Goal: Task Accomplishment & Management: Manage account settings

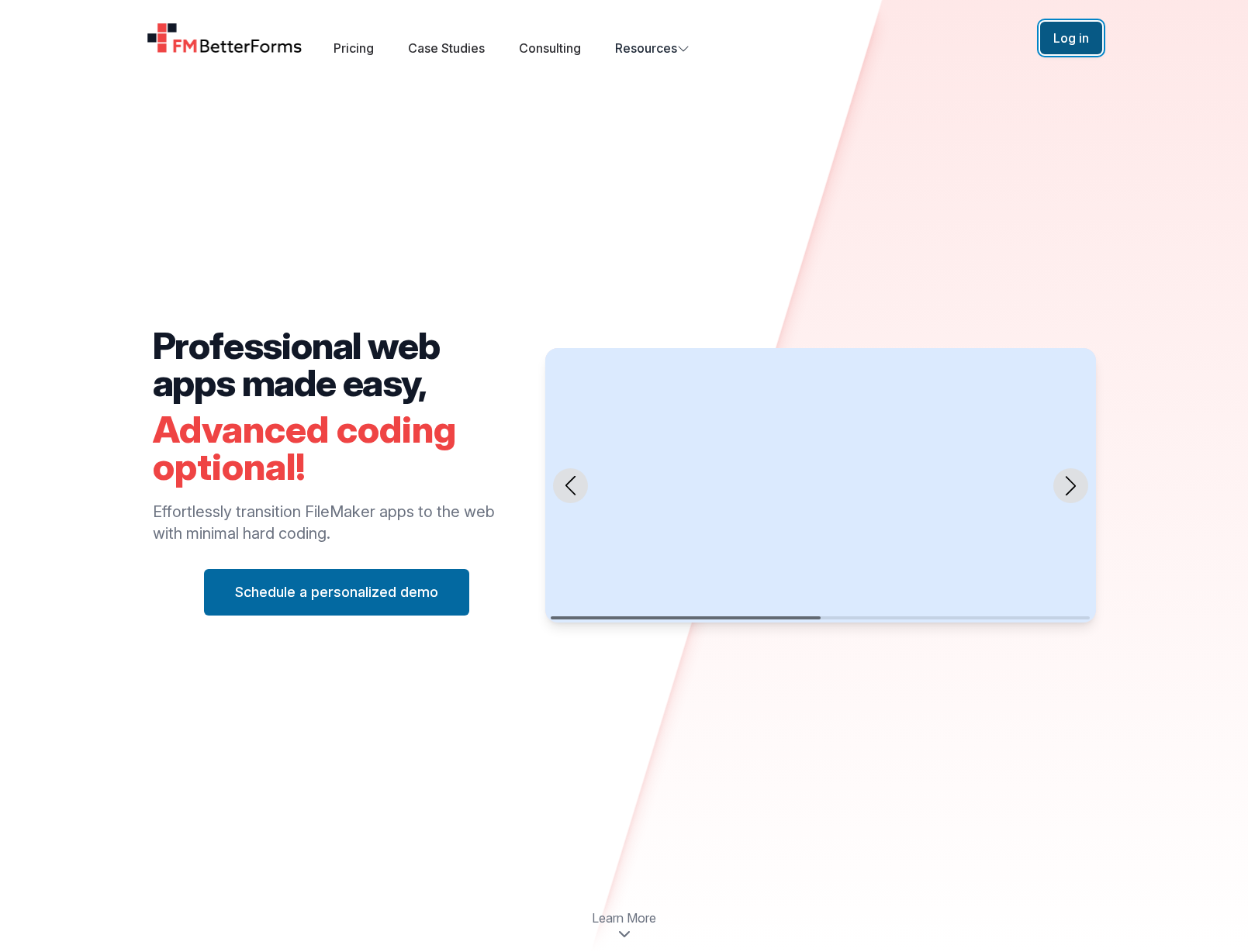
click at [1075, 31] on button "Log in" at bounding box center [1071, 38] width 62 height 33
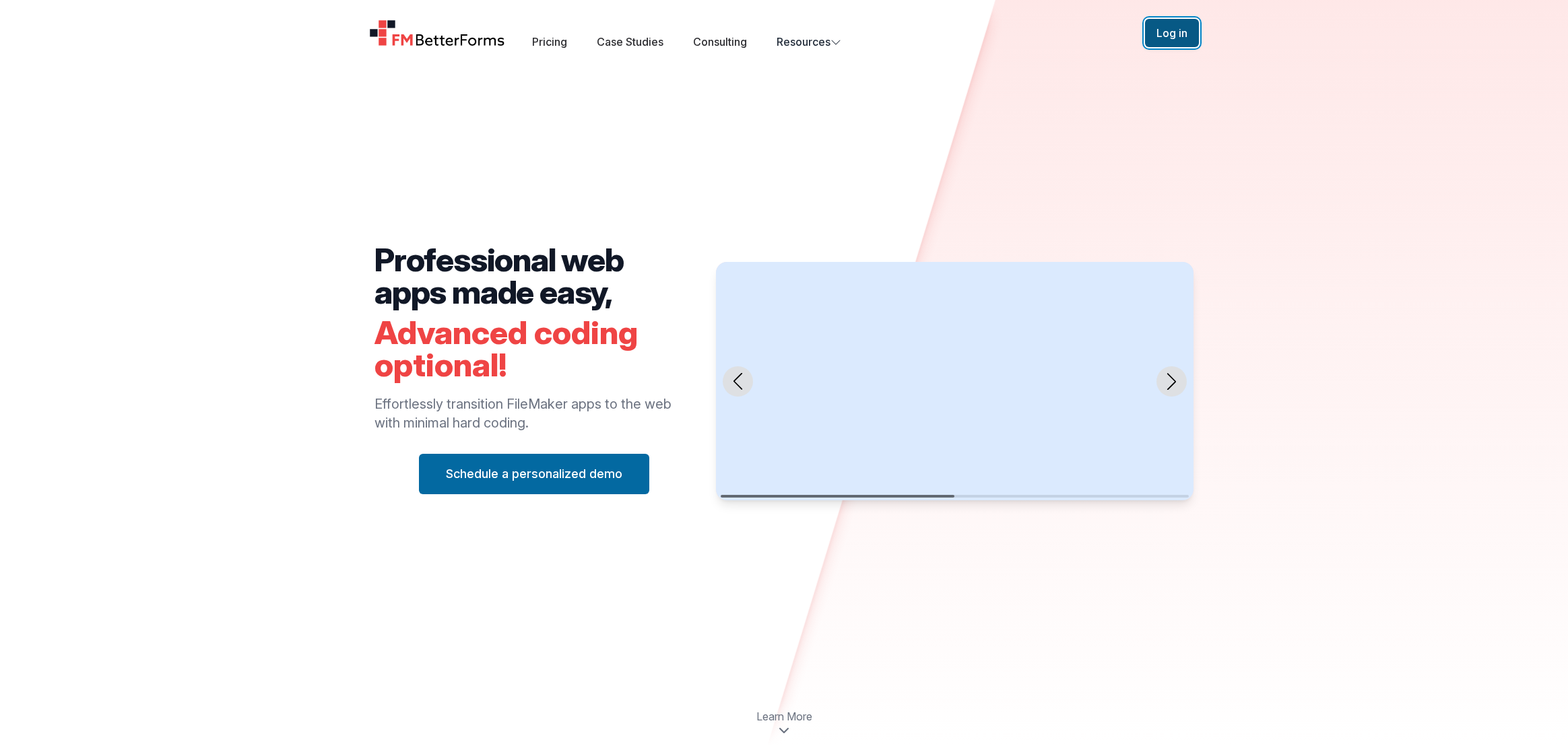
click at [1167, 36] on button "Log in" at bounding box center [1172, 33] width 54 height 28
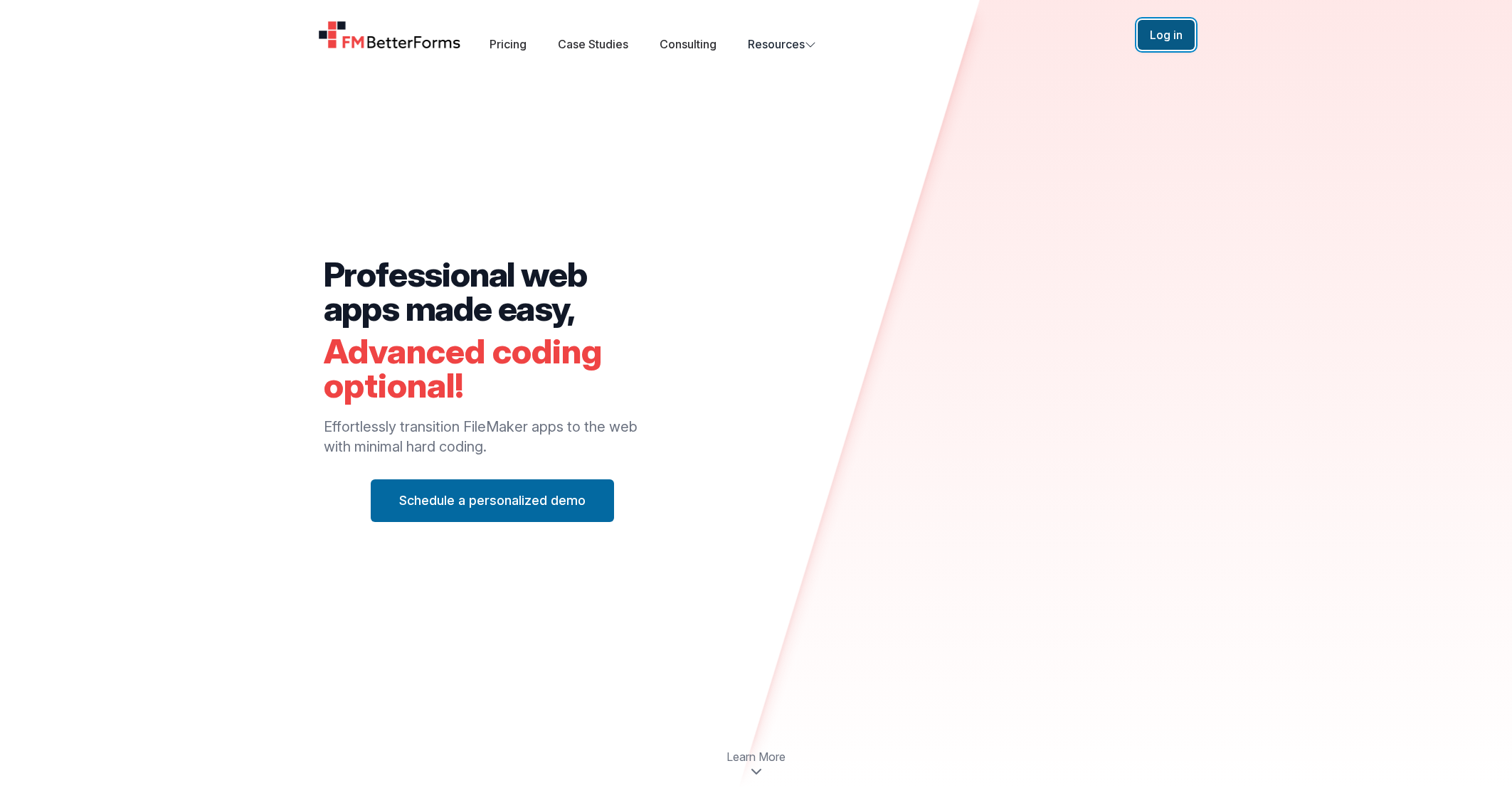
click at [1151, 35] on button "Log in" at bounding box center [1166, 35] width 57 height 30
